Goal: Browse casually: Explore the website without a specific task or goal

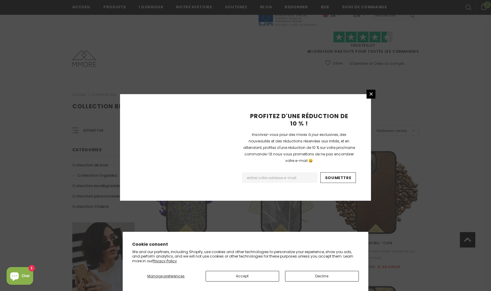
scroll to position [639, 0]
